Goal: Transaction & Acquisition: Purchase product/service

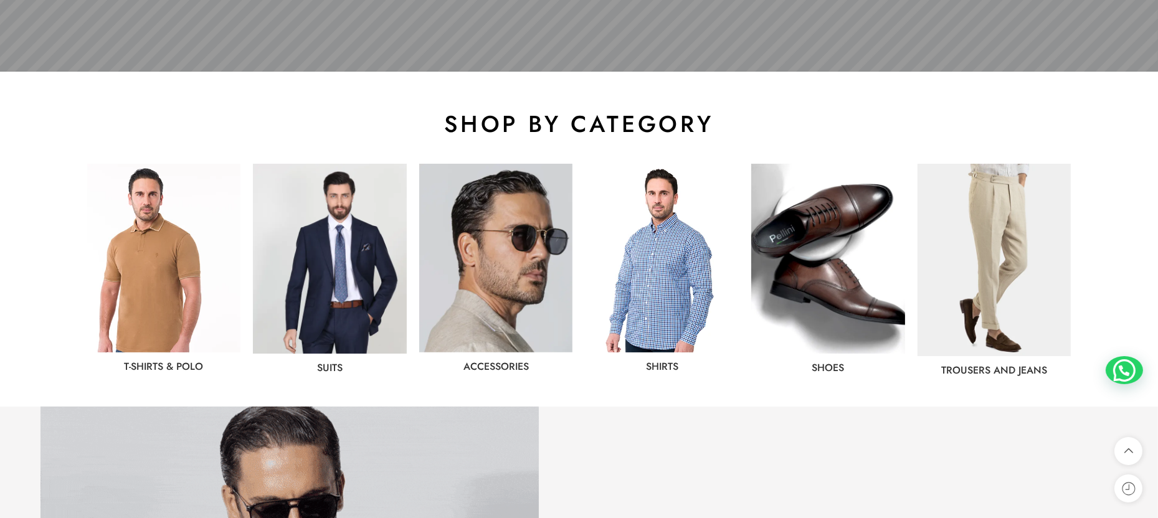
click at [187, 272] on img at bounding box center [164, 258] width 154 height 189
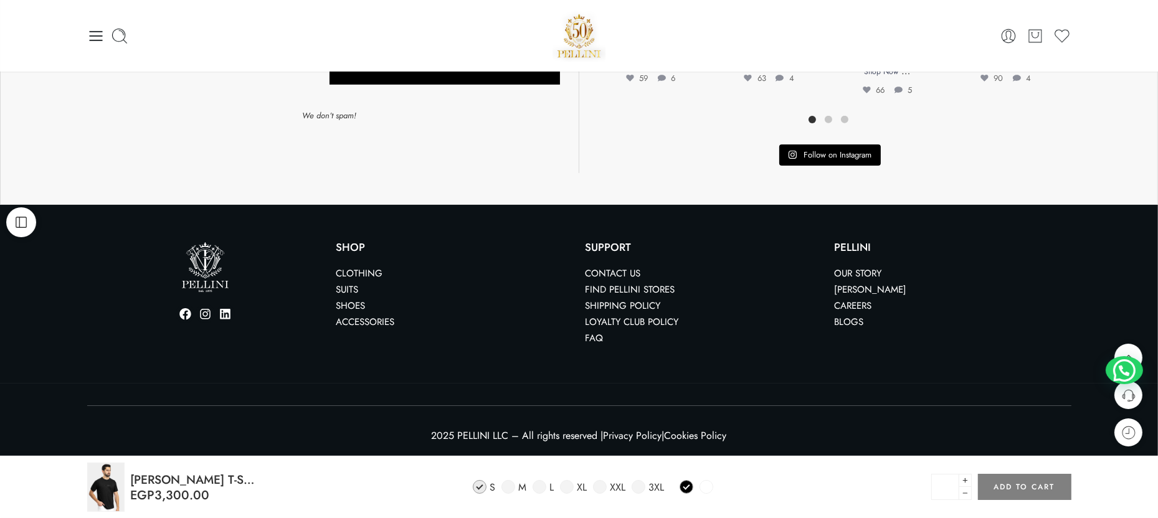
scroll to position [1023, 0]
click at [509, 485] on span at bounding box center [508, 487] width 14 height 14
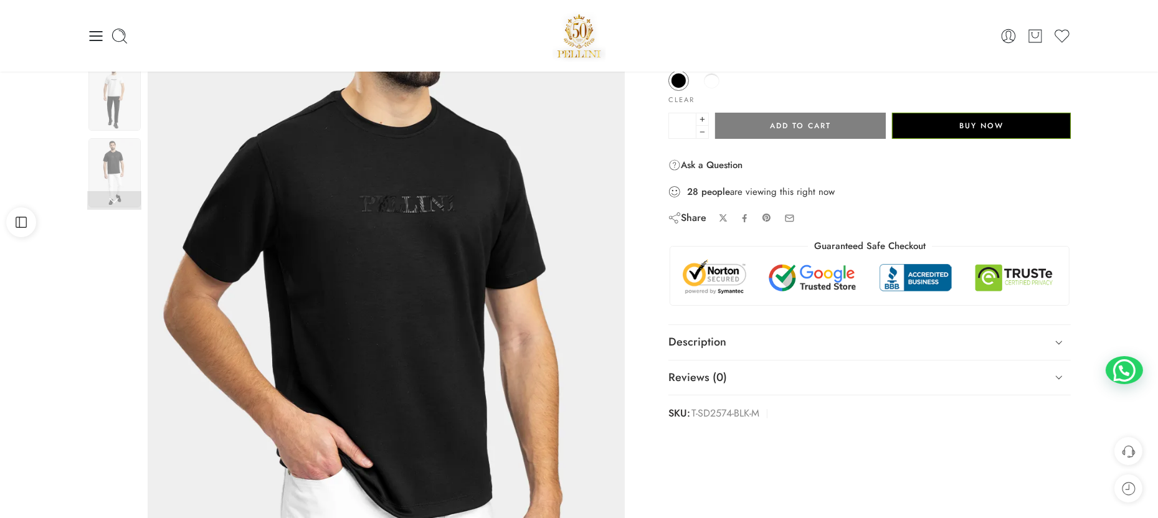
scroll to position [0, 0]
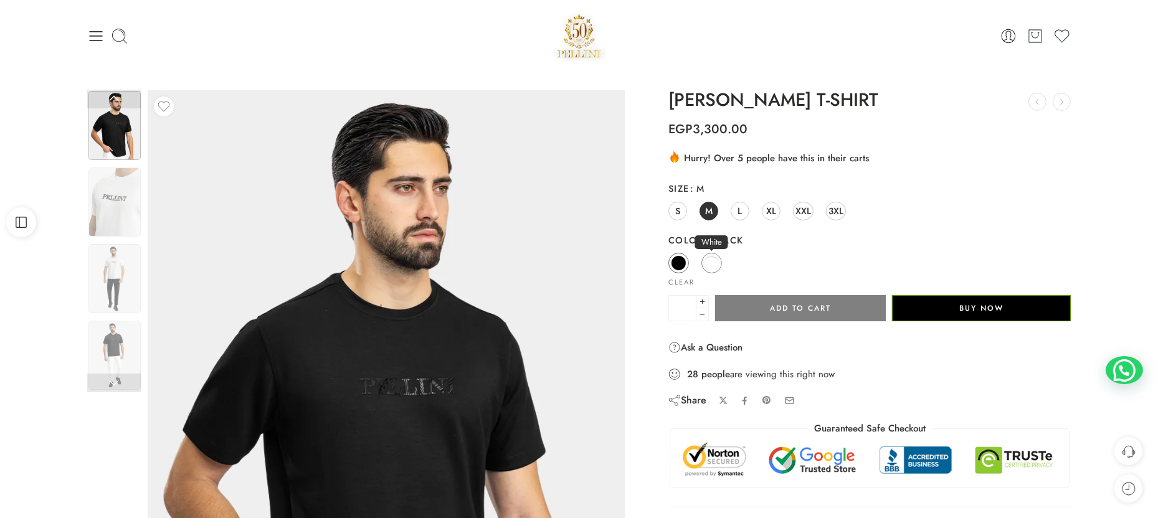
click at [713, 270] on span at bounding box center [712, 263] width 16 height 16
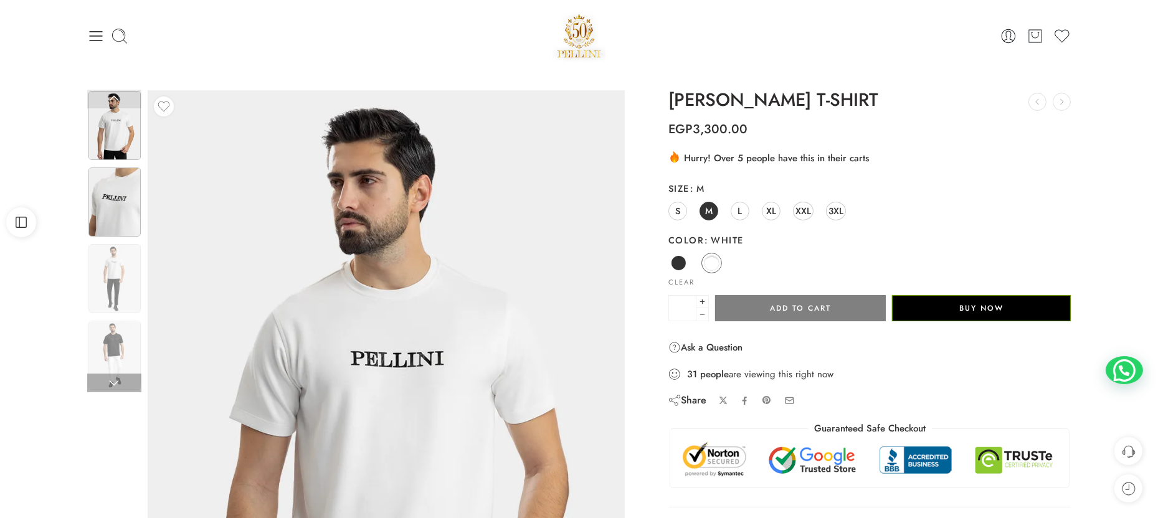
click at [121, 211] on img at bounding box center [114, 202] width 52 height 69
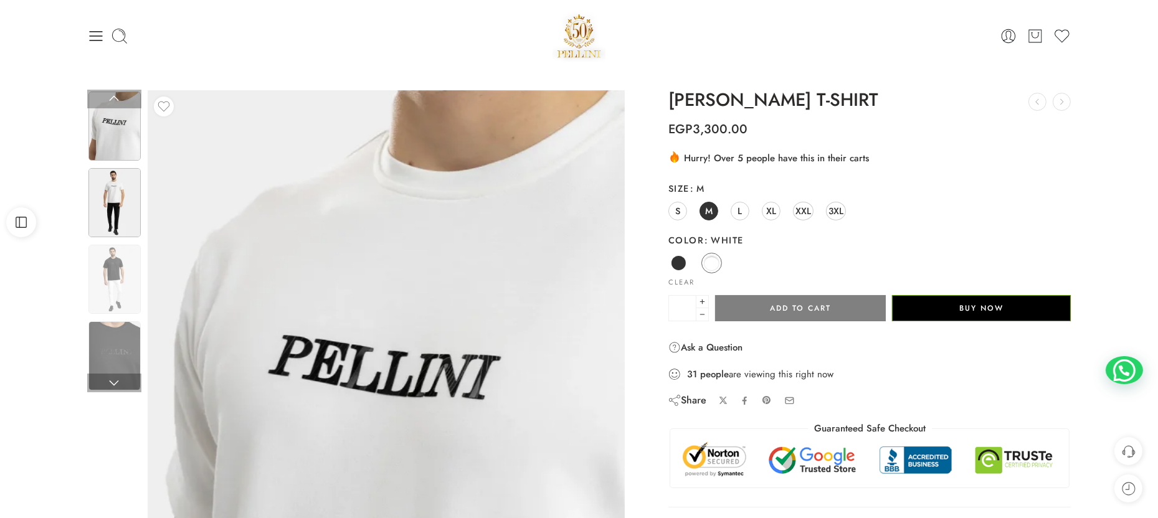
click at [115, 212] on img at bounding box center [114, 202] width 52 height 69
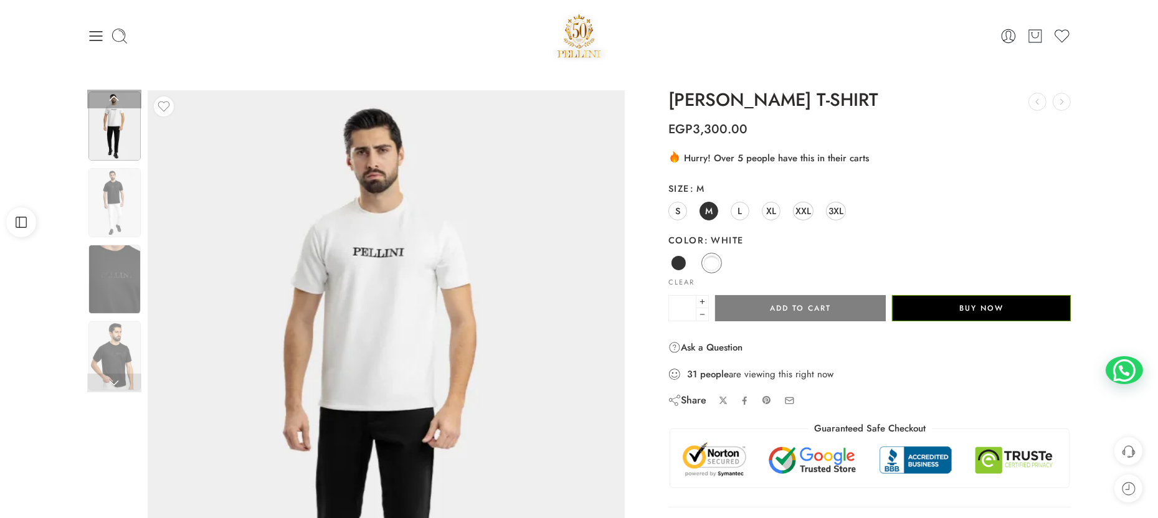
click at [115, 212] on img at bounding box center [114, 202] width 52 height 69
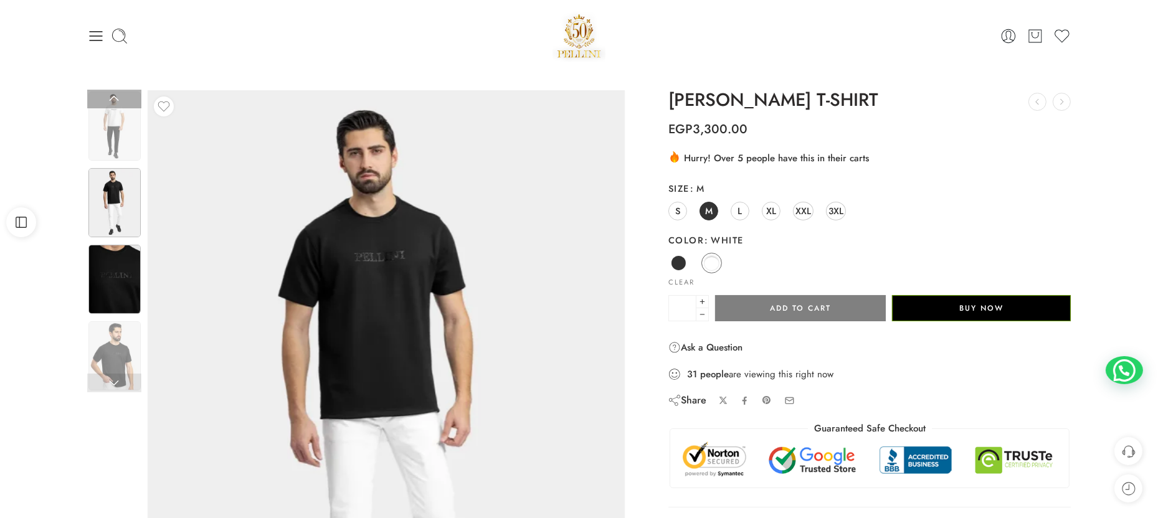
click at [100, 281] on img at bounding box center [114, 279] width 52 height 69
